Goal: Communication & Community: Answer question/provide support

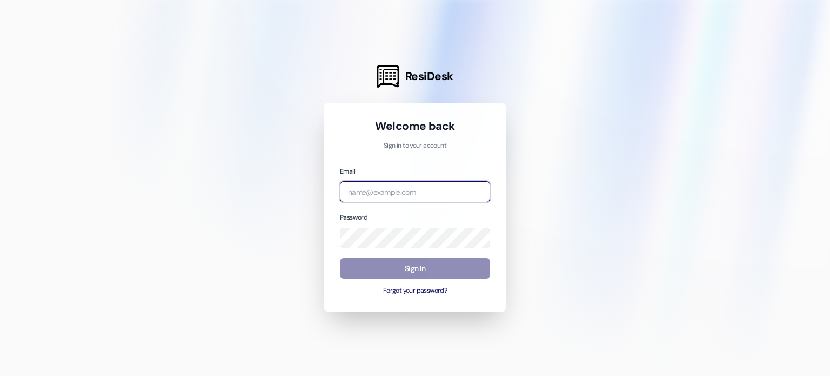
type input "[EMAIL_ADDRESS][DOMAIN_NAME]"
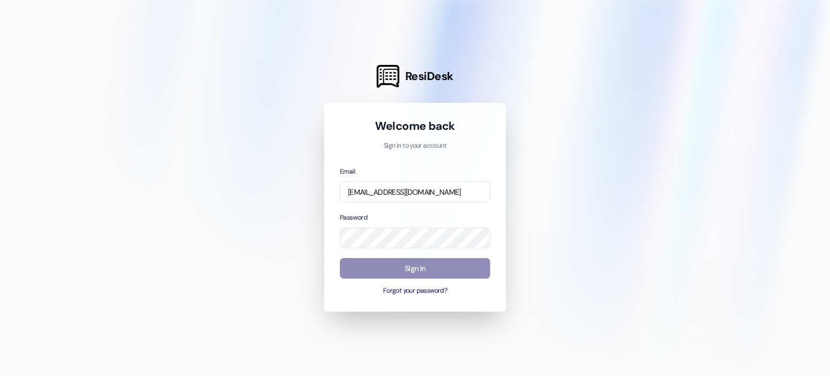
click at [409, 267] on button "Sign In" at bounding box center [415, 268] width 150 height 21
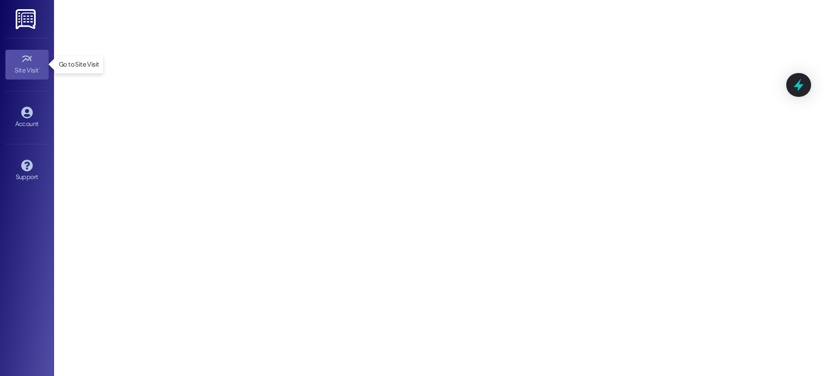
click at [21, 61] on icon at bounding box center [27, 59] width 12 height 12
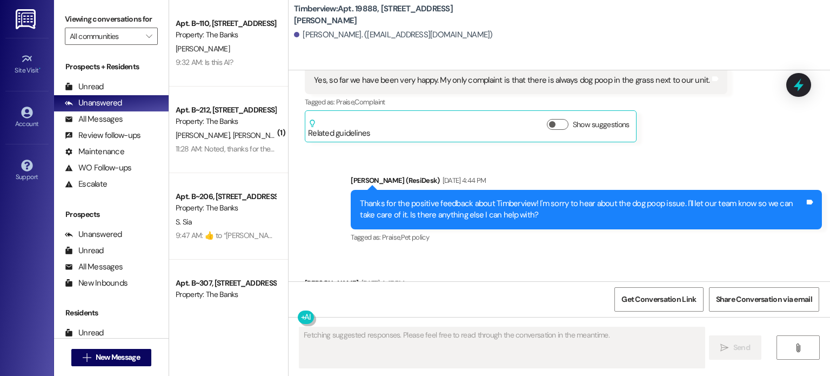
scroll to position [563, 0]
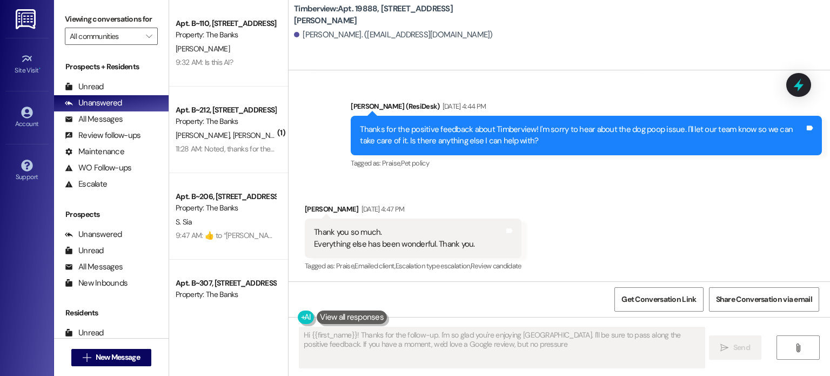
type textarea "Hi {{first_name}}! Thanks for the follow-up. I'm so glad you're enjoying Timber…"
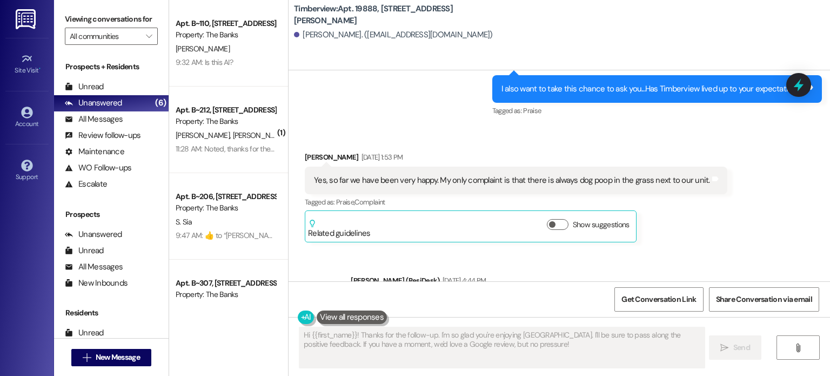
scroll to position [384, 0]
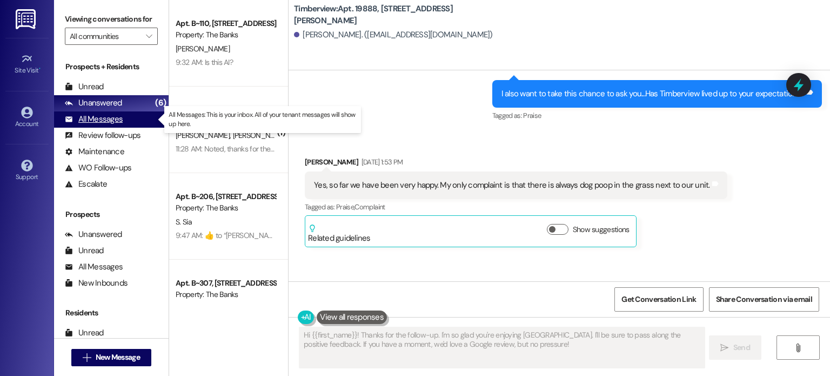
click at [122, 116] on div "All Messages (undefined)" at bounding box center [111, 119] width 115 height 16
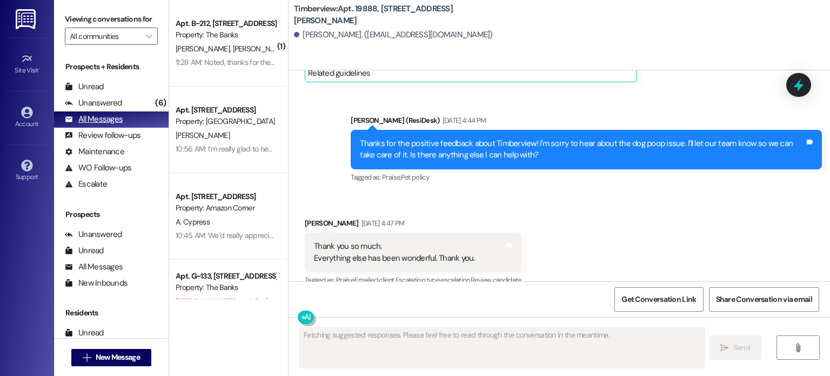
scroll to position [563, 0]
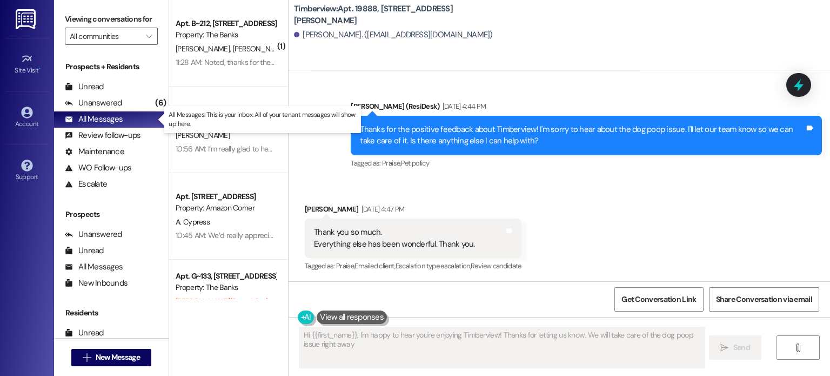
type textarea "Hi {{first_name}}, I'm happy to hear you're enjoying Timberview! Thanks for let…"
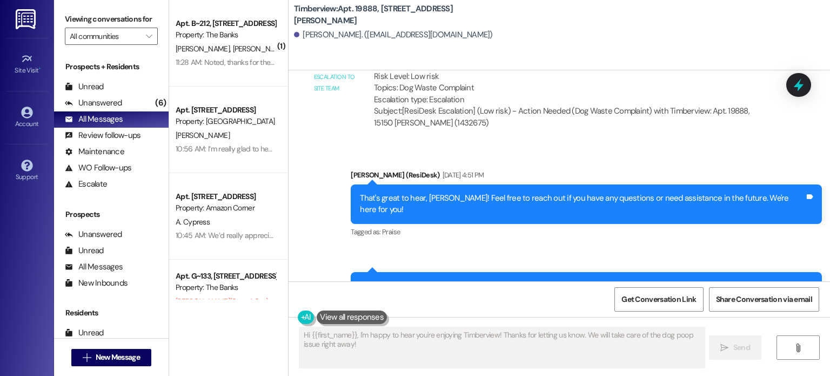
scroll to position [978, 0]
